Goal: Information Seeking & Learning: Learn about a topic

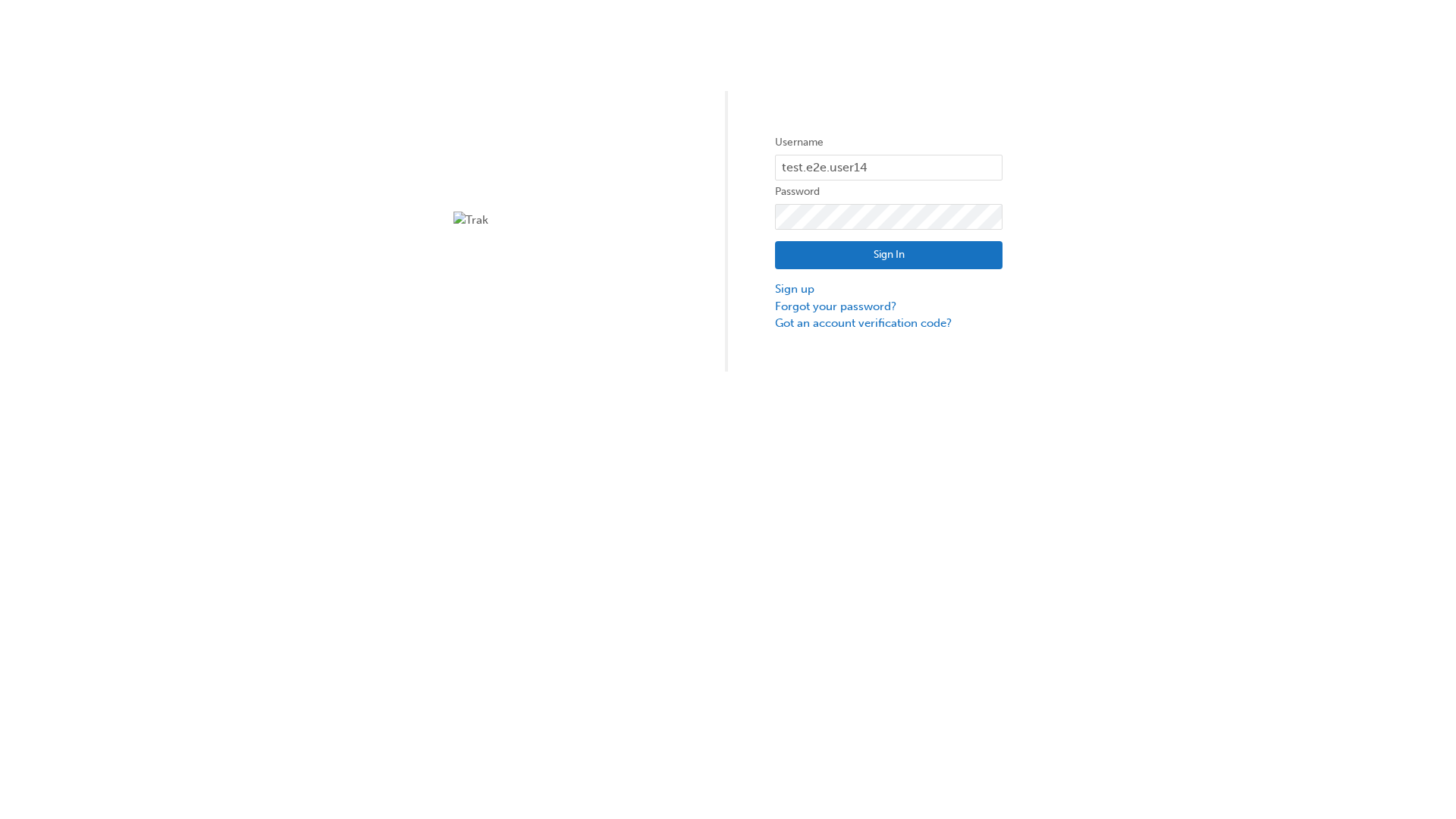
type input "test.e2e.user14"
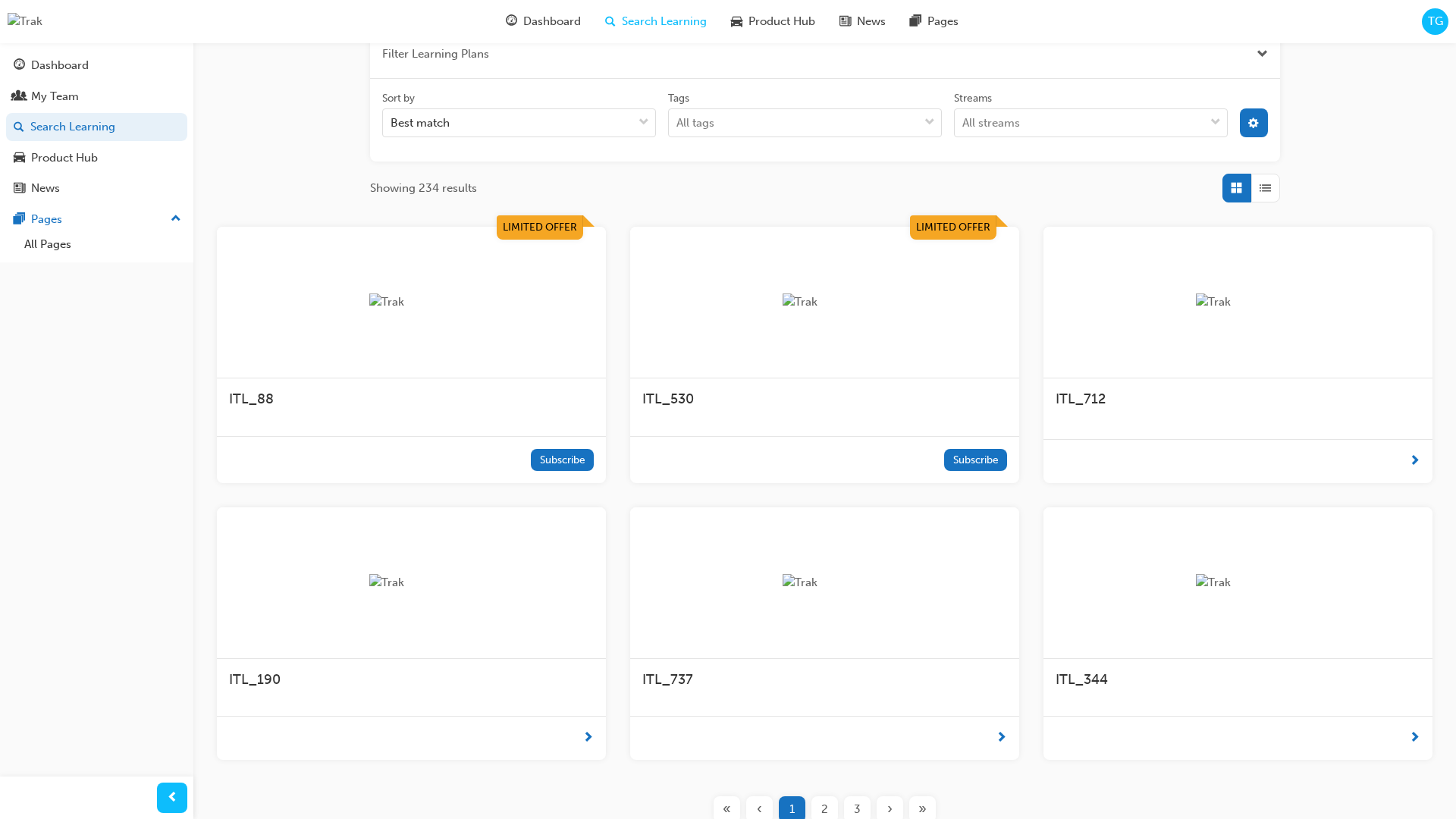
scroll to position [272, 0]
